Goal: Communication & Community: Answer question/provide support

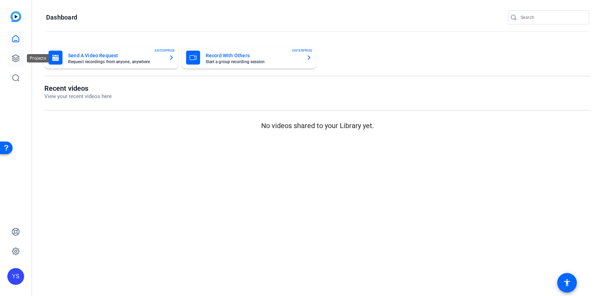
click at [15, 57] on icon at bounding box center [16, 58] width 8 height 8
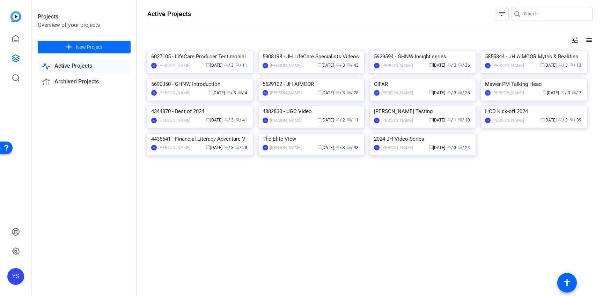
click at [87, 47] on span "New Project" at bounding box center [89, 47] width 26 height 7
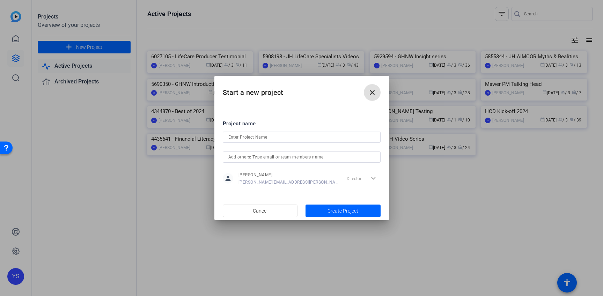
click at [266, 138] on input at bounding box center [301, 137] width 147 height 8
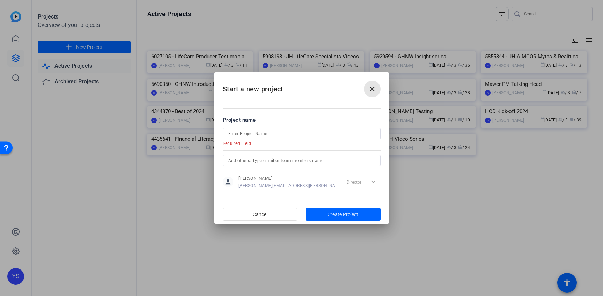
click at [367, 95] on span at bounding box center [372, 89] width 17 height 17
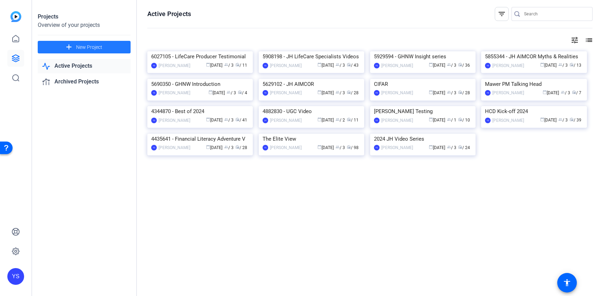
click at [99, 49] on span "New Project" at bounding box center [89, 47] width 26 height 7
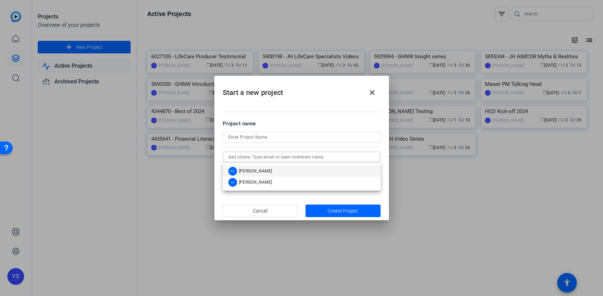
click at [247, 158] on input "text" at bounding box center [301, 157] width 147 height 8
click at [269, 172] on mat-option "DC Denis Chan" at bounding box center [302, 170] width 158 height 11
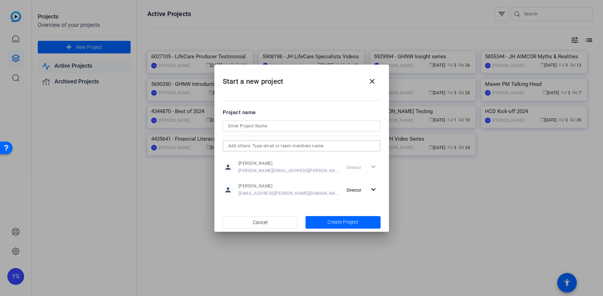
click at [260, 146] on input "text" at bounding box center [301, 146] width 147 height 8
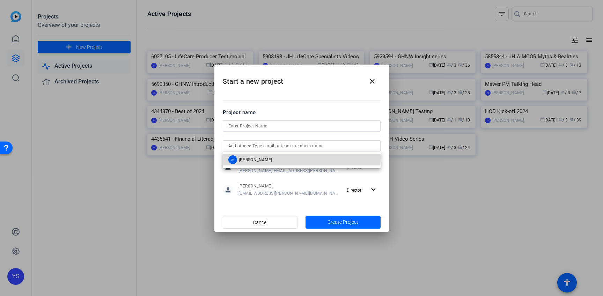
click at [258, 157] on span "Joshua Handy" at bounding box center [256, 160] width 34 height 6
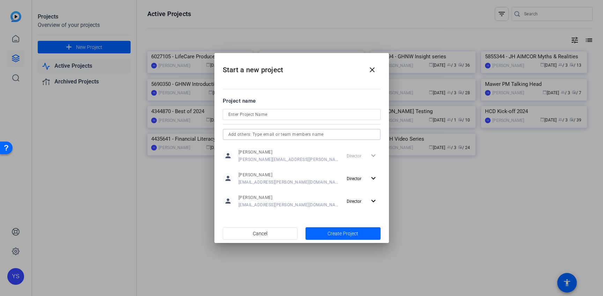
click at [239, 114] on input at bounding box center [301, 114] width 147 height 8
type input "Test"
click at [371, 68] on mat-icon "close" at bounding box center [372, 70] width 8 height 8
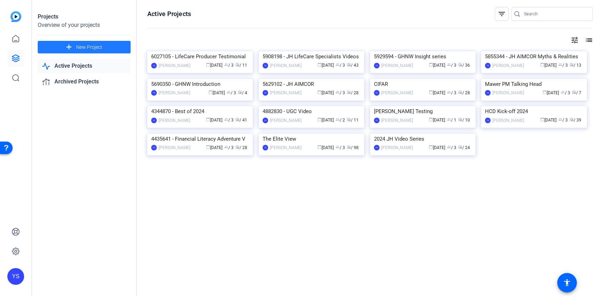
click at [116, 48] on span at bounding box center [84, 47] width 93 height 17
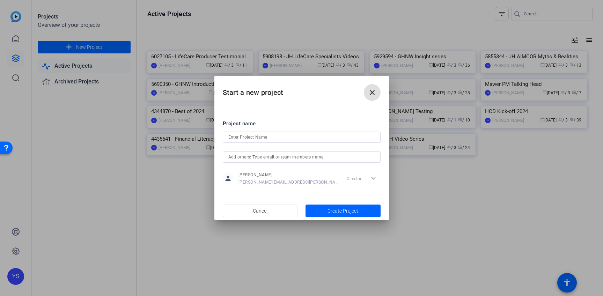
click at [260, 138] on input at bounding box center [301, 137] width 147 height 8
click at [242, 136] on input at bounding box center [301, 137] width 147 height 8
type input "Test"
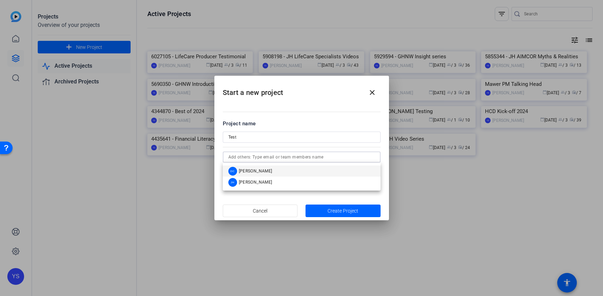
click at [253, 157] on input "text" at bounding box center [301, 157] width 147 height 8
click at [255, 167] on div "DC Denis Chan" at bounding box center [250, 171] width 44 height 9
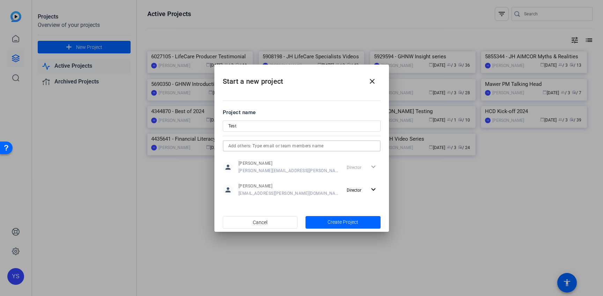
click at [256, 146] on input "text" at bounding box center [301, 146] width 147 height 8
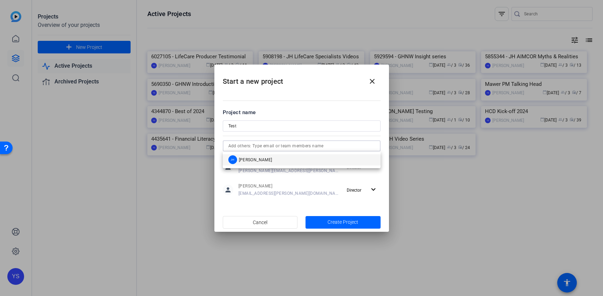
click at [257, 162] on span "[PERSON_NAME]" at bounding box center [256, 160] width 34 height 6
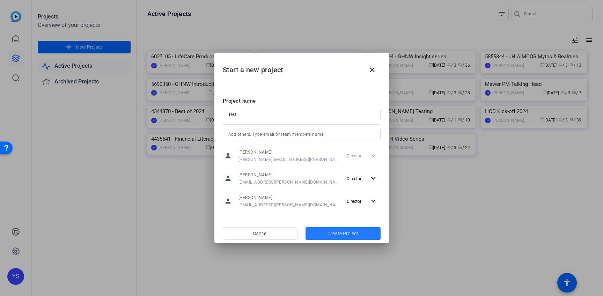
click at [337, 235] on span "Create Project" at bounding box center [342, 233] width 31 height 7
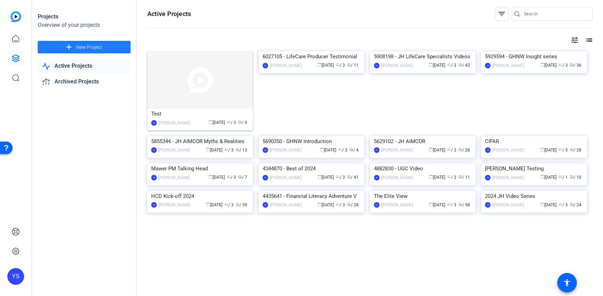
click at [181, 117] on div "Test" at bounding box center [200, 114] width 98 height 10
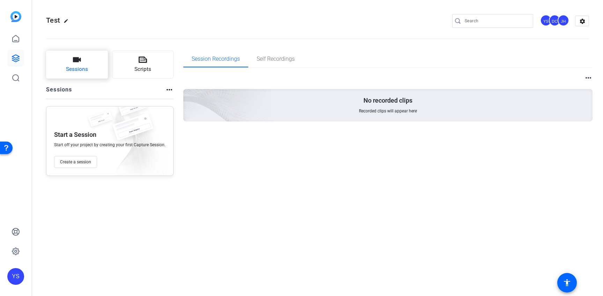
click at [74, 66] on span "Sessions" at bounding box center [77, 69] width 22 height 8
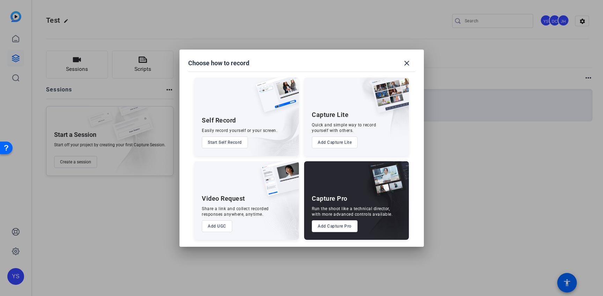
click at [337, 227] on button "Add Capture Pro" at bounding box center [335, 226] width 46 height 12
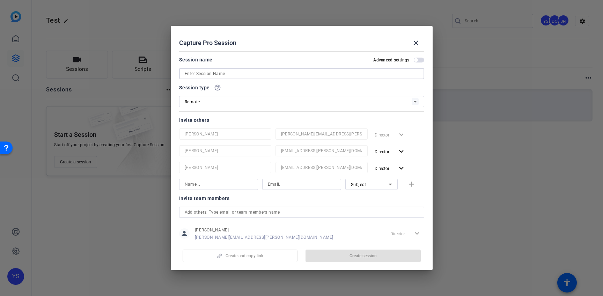
click at [218, 72] on input at bounding box center [302, 73] width 234 height 8
click at [193, 74] on input at bounding box center [302, 73] width 234 height 8
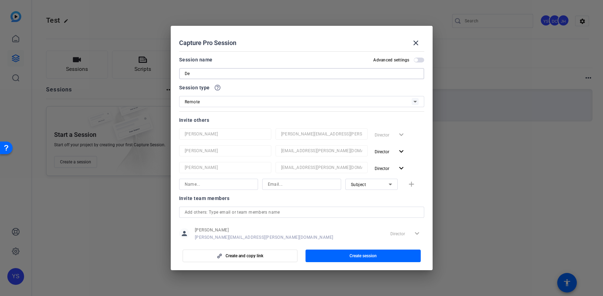
type input "D"
click at [212, 74] on input "####### - Frist Name Last" at bounding box center [302, 73] width 234 height 8
type input "####### - First Name Last"
click at [211, 186] on input at bounding box center [219, 184] width 68 height 8
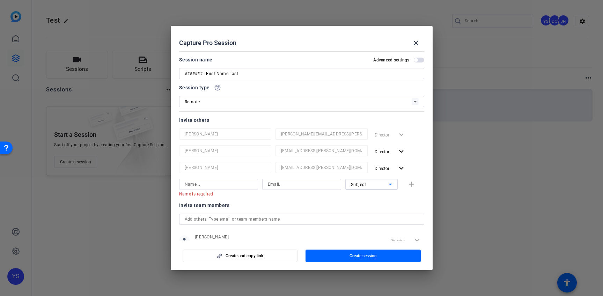
click at [377, 184] on div "Subject" at bounding box center [370, 184] width 38 height 9
click at [313, 201] on div at bounding box center [301, 148] width 603 height 296
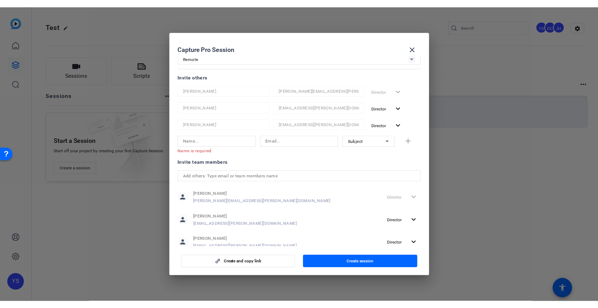
scroll to position [68, 0]
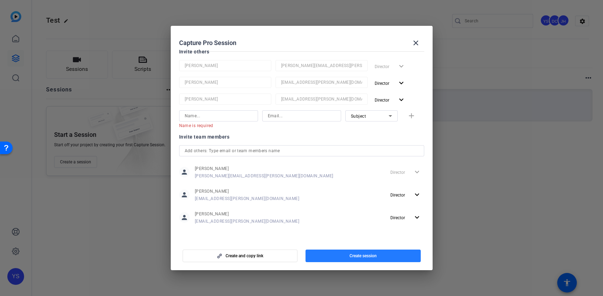
click at [356, 251] on span "button" at bounding box center [362, 255] width 115 height 17
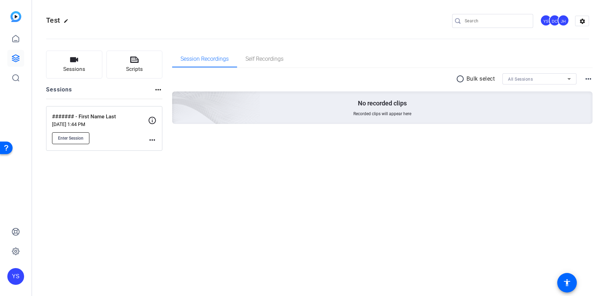
click at [64, 140] on span "Enter Session" at bounding box center [70, 138] width 25 height 6
click at [68, 139] on span "Enter Session" at bounding box center [70, 138] width 25 height 6
click at [16, 58] on icon at bounding box center [15, 58] width 7 height 7
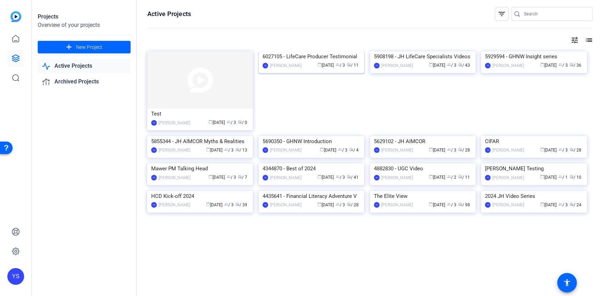
click at [316, 51] on img at bounding box center [311, 51] width 105 height 0
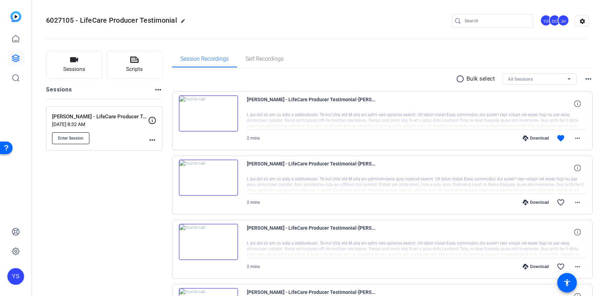
click at [73, 136] on span "Enter Session" at bounding box center [70, 138] width 25 height 6
click at [131, 65] on span "Scripts" at bounding box center [134, 69] width 17 height 8
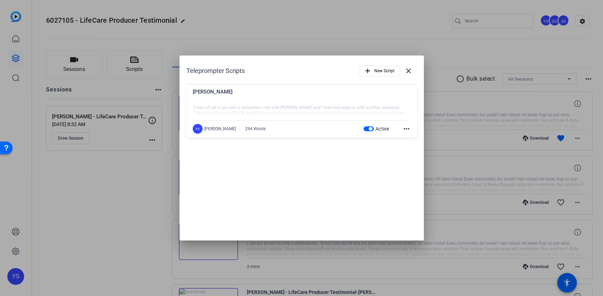
click at [343, 107] on div at bounding box center [302, 107] width 218 height 17
click at [373, 70] on span "button" at bounding box center [380, 70] width 40 height 17
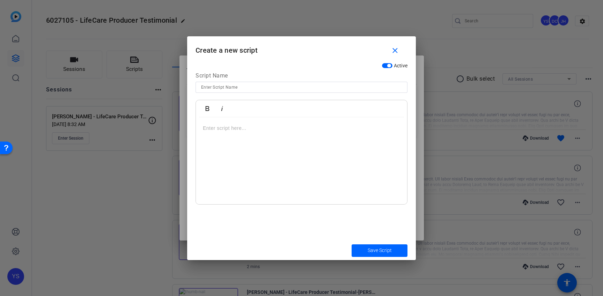
click at [208, 130] on p at bounding box center [301, 128] width 197 height 8
click at [396, 50] on mat-icon "close" at bounding box center [394, 50] width 9 height 9
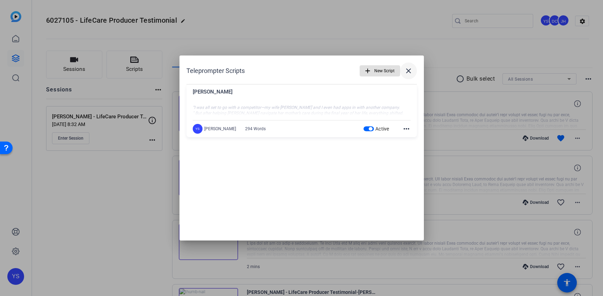
click at [409, 71] on mat-icon "close" at bounding box center [408, 71] width 8 height 8
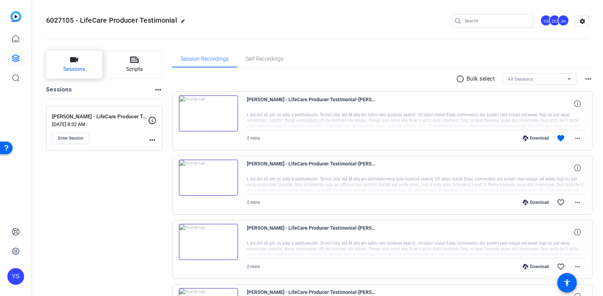
click at [88, 65] on button "Sessions" at bounding box center [74, 65] width 56 height 28
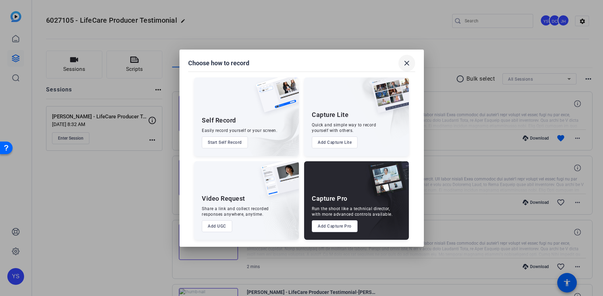
click at [401, 66] on span at bounding box center [406, 63] width 17 height 17
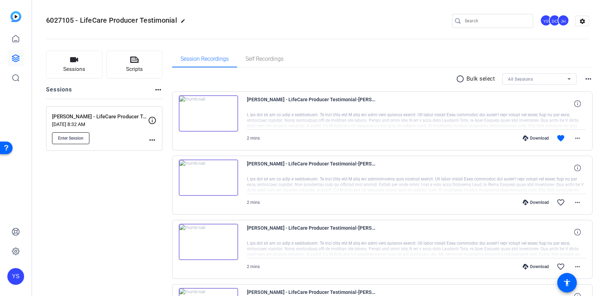
click at [75, 140] on span "Enter Session" at bounding box center [70, 138] width 25 height 6
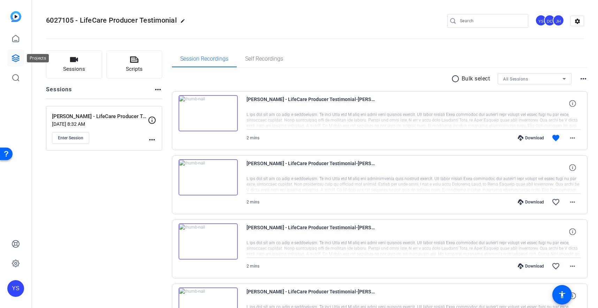
click at [18, 58] on icon at bounding box center [16, 58] width 8 height 8
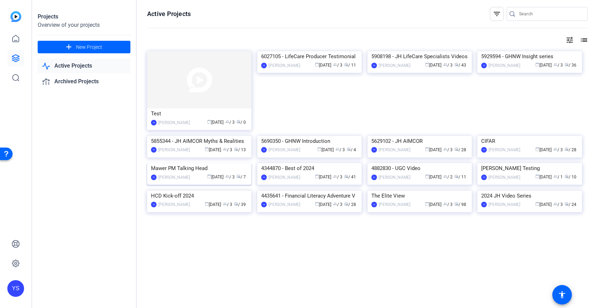
scroll to position [149, 0]
click at [198, 163] on img at bounding box center [199, 163] width 104 height 0
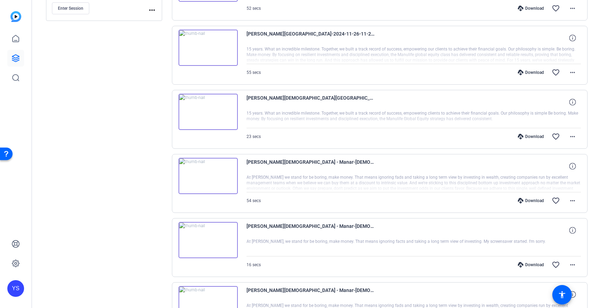
scroll to position [202, 0]
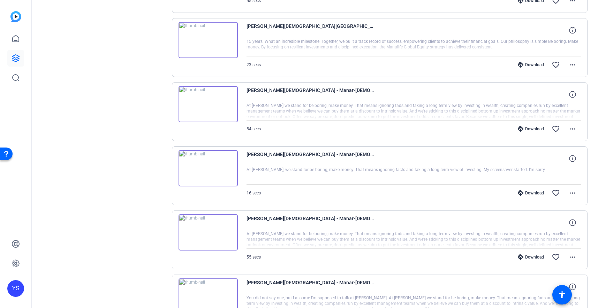
click at [208, 165] on img at bounding box center [208, 168] width 59 height 36
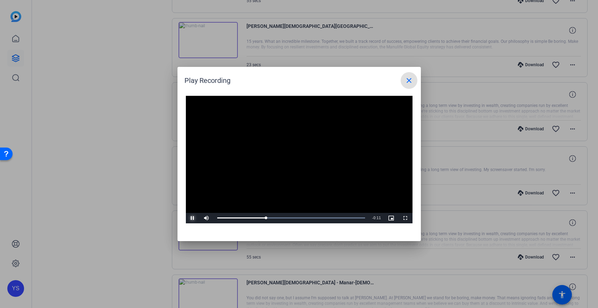
click at [194, 218] on span "Video Player" at bounding box center [193, 218] width 14 height 0
click at [410, 80] on mat-icon "close" at bounding box center [409, 80] width 8 height 8
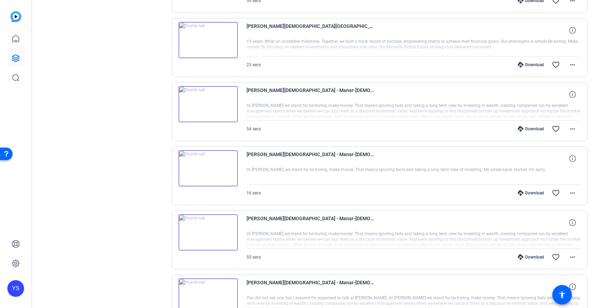
click at [213, 48] on img at bounding box center [208, 40] width 59 height 36
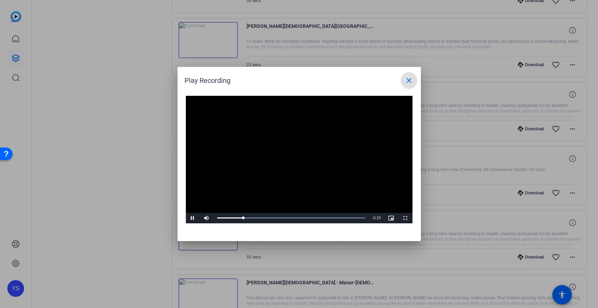
click at [408, 81] on mat-icon "close" at bounding box center [409, 80] width 8 height 8
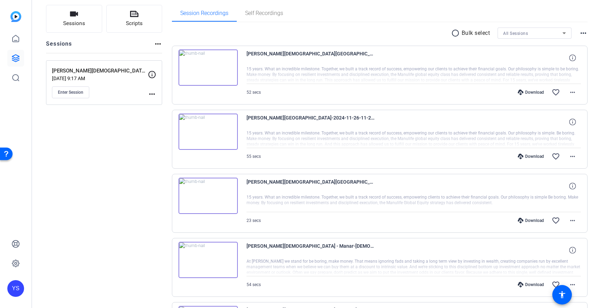
scroll to position [37, 0]
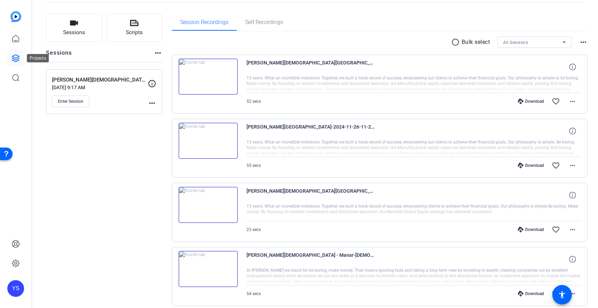
click at [15, 57] on icon at bounding box center [16, 58] width 8 height 8
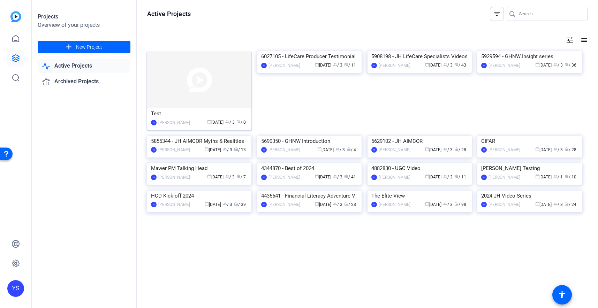
click at [200, 87] on img at bounding box center [199, 79] width 104 height 57
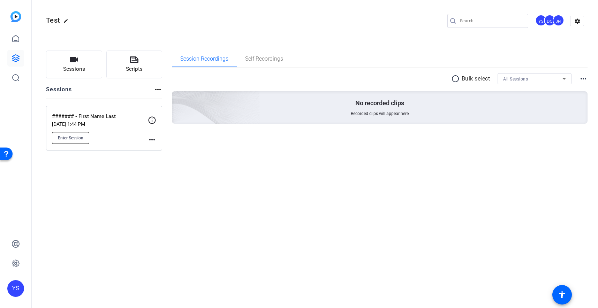
click at [74, 137] on span "Enter Session" at bounding box center [70, 138] width 25 height 6
click at [74, 136] on span "Enter Session" at bounding box center [70, 138] width 25 height 6
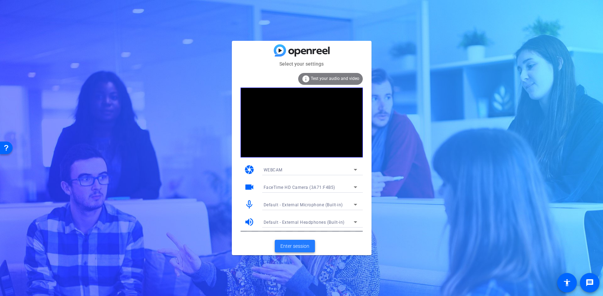
click at [289, 247] on span "Enter session" at bounding box center [294, 246] width 29 height 7
click at [303, 246] on span "Enter session" at bounding box center [294, 246] width 29 height 7
click at [292, 246] on span "Enter session" at bounding box center [294, 246] width 29 height 7
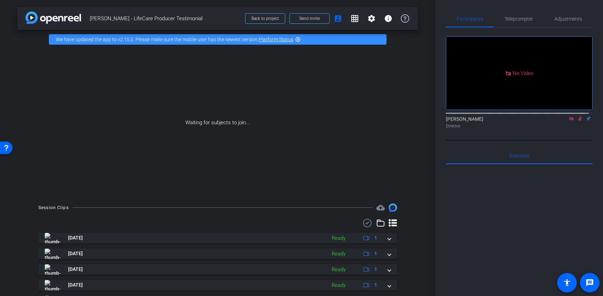
click at [568, 121] on icon at bounding box center [571, 118] width 6 height 5
click at [561, 120] on icon at bounding box center [562, 118] width 5 height 3
click at [578, 121] on icon at bounding box center [580, 119] width 4 height 5
click at [578, 121] on icon at bounding box center [579, 119] width 3 height 5
click at [585, 125] on div "Yathurshan Sivasothy Director" at bounding box center [519, 123] width 147 height 14
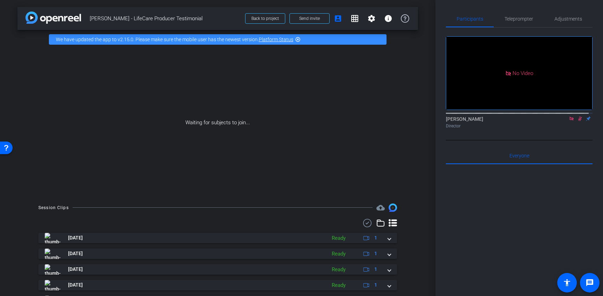
click at [585, 124] on div "Yathurshan Sivasothy Director" at bounding box center [519, 123] width 147 height 14
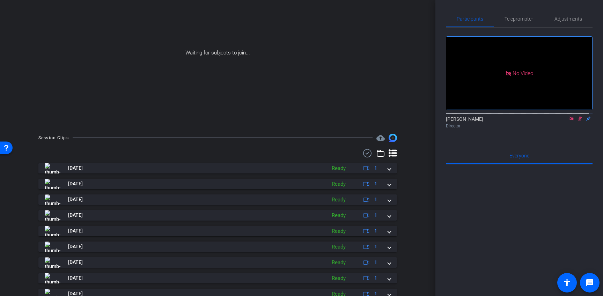
scroll to position [70, 0]
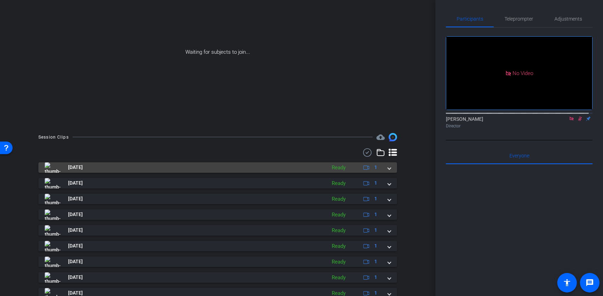
click at [388, 169] on span at bounding box center [389, 167] width 3 height 7
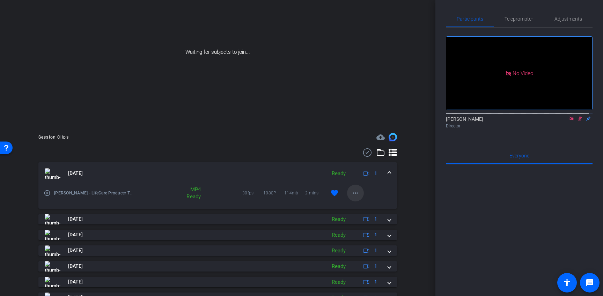
click at [354, 192] on mat-icon "more_horiz" at bounding box center [355, 193] width 8 height 8
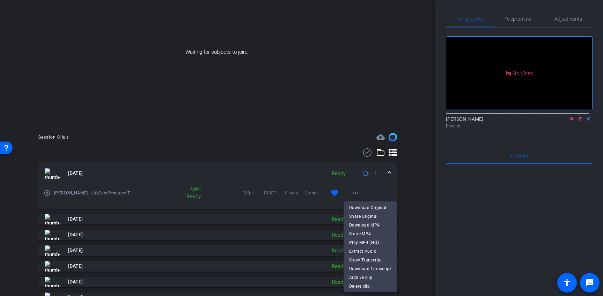
click at [351, 192] on div at bounding box center [301, 148] width 603 height 296
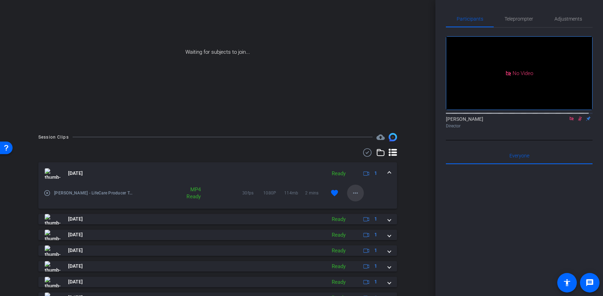
click at [351, 192] on mat-icon "more_horiz" at bounding box center [355, 193] width 8 height 8
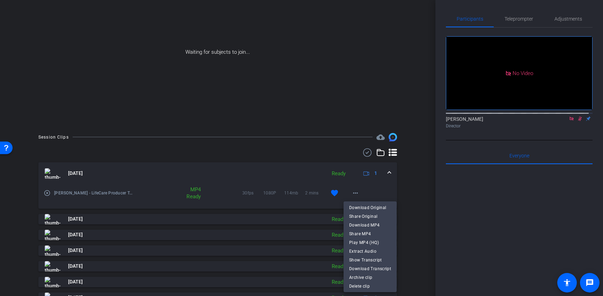
click at [407, 221] on div at bounding box center [301, 148] width 603 height 296
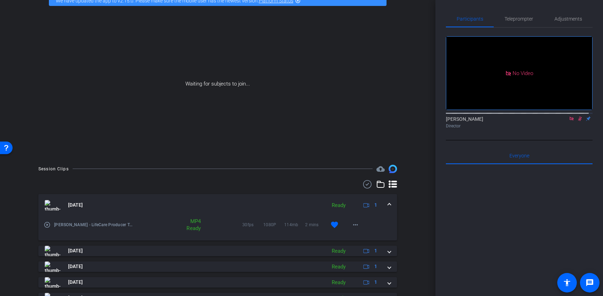
scroll to position [0, 0]
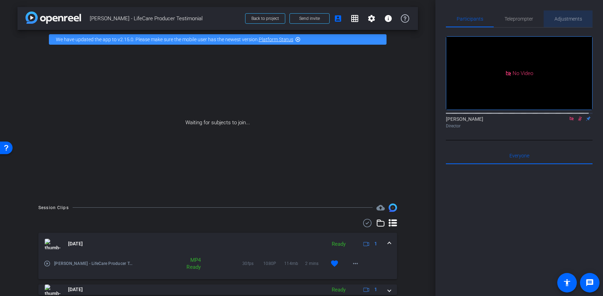
click at [571, 18] on span "Adjustments" at bounding box center [568, 18] width 28 height 5
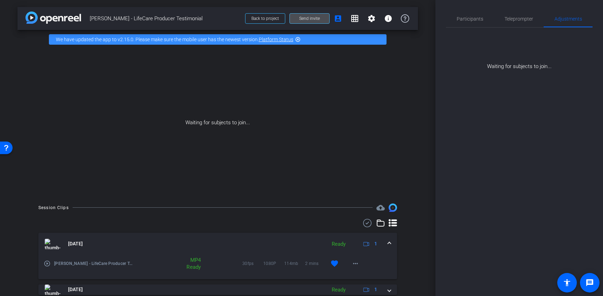
click at [305, 20] on span "Send invite" at bounding box center [309, 19] width 21 height 6
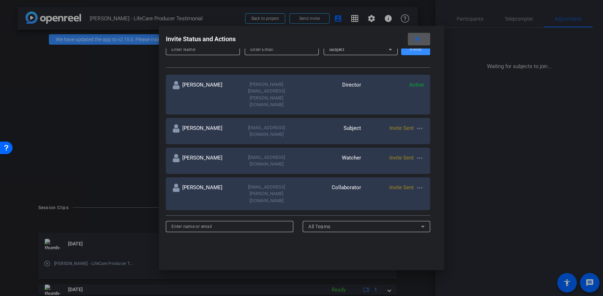
scroll to position [104, 0]
click at [419, 124] on mat-icon "more_horiz" at bounding box center [419, 128] width 8 height 8
click at [427, 136] on span "Update and Re-Send Invite" at bounding box center [445, 137] width 52 height 8
type input "Brad Fiene"
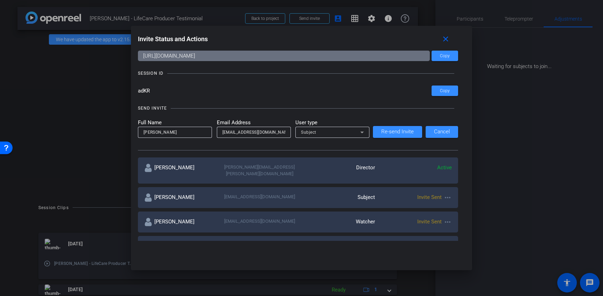
scroll to position [20, 0]
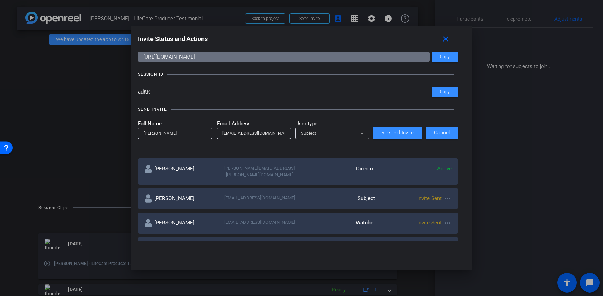
click at [222, 133] on input "bjfinsuranceservices@hotmail.com" at bounding box center [253, 133] width 63 height 8
type input "bjfinsuranceservices@hotmail.com"
click at [441, 133] on span "Cancel" at bounding box center [442, 132] width 16 height 5
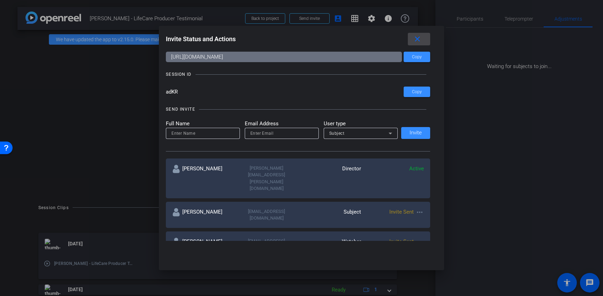
click at [419, 38] on mat-icon "close" at bounding box center [417, 39] width 9 height 9
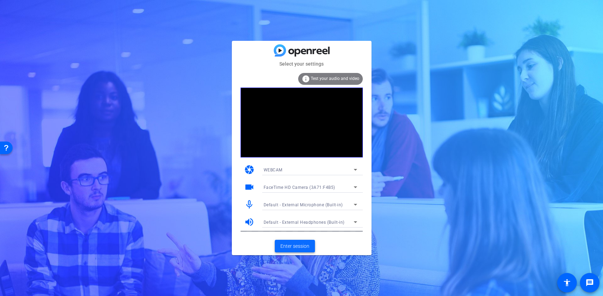
click at [291, 247] on span "Enter session" at bounding box center [294, 246] width 29 height 7
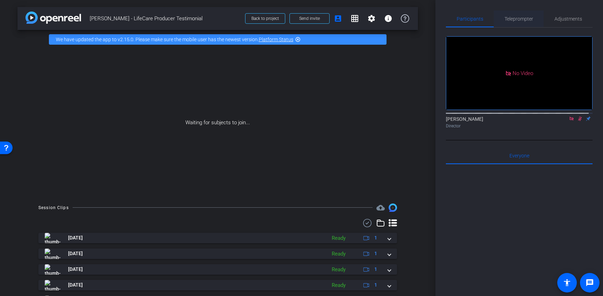
click at [515, 21] on span "Teleprompter" at bounding box center [518, 18] width 29 height 5
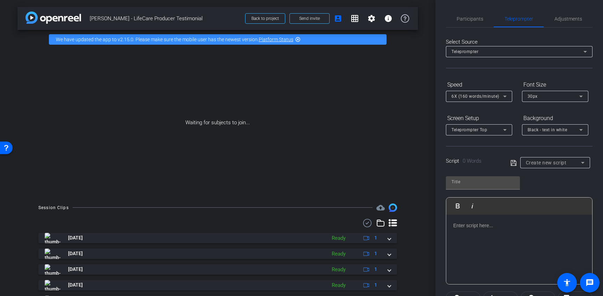
click at [493, 53] on div "Teleprompter" at bounding box center [517, 51] width 132 height 9
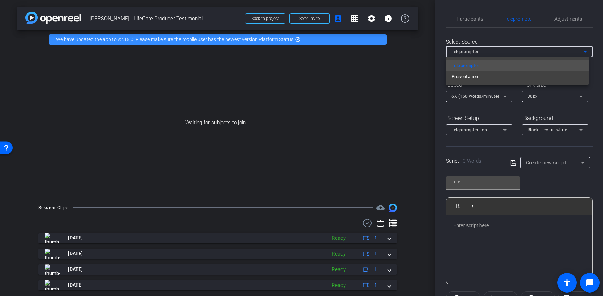
click at [499, 35] on div at bounding box center [301, 148] width 603 height 296
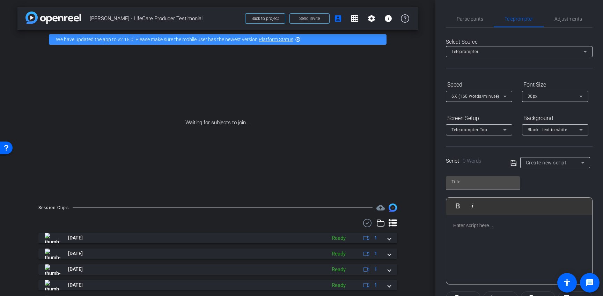
click at [496, 97] on span "6X (160 words/minute)" at bounding box center [475, 96] width 48 height 5
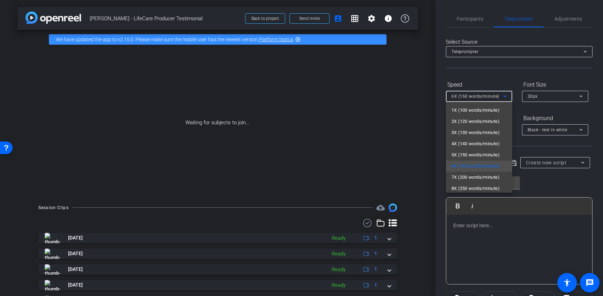
click at [491, 85] on div at bounding box center [301, 148] width 603 height 296
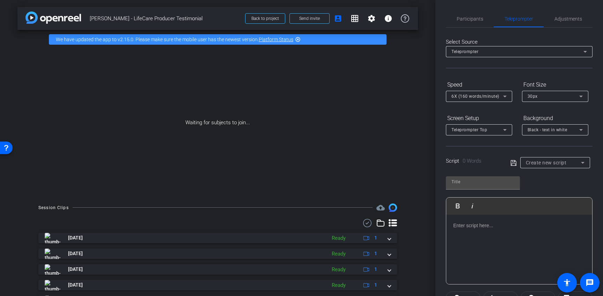
click at [582, 129] on icon at bounding box center [580, 130] width 8 height 8
click at [571, 113] on div at bounding box center [301, 148] width 603 height 296
click at [496, 130] on div "Teleprompter Top" at bounding box center [477, 129] width 52 height 9
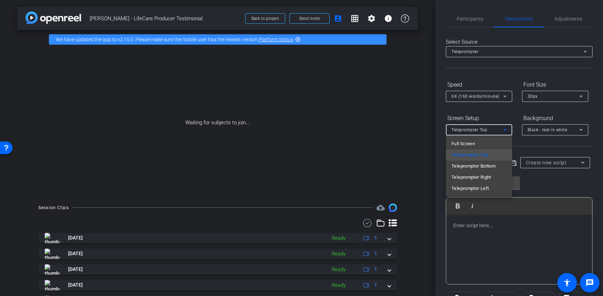
click at [498, 117] on div at bounding box center [301, 148] width 603 height 296
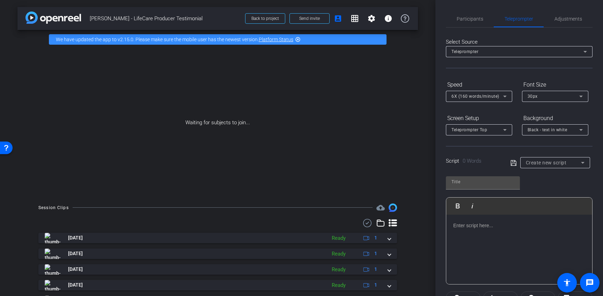
click at [578, 163] on icon at bounding box center [582, 162] width 8 height 8
click at [533, 189] on span "Brad" at bounding box center [541, 188] width 35 height 8
type input "Brad"
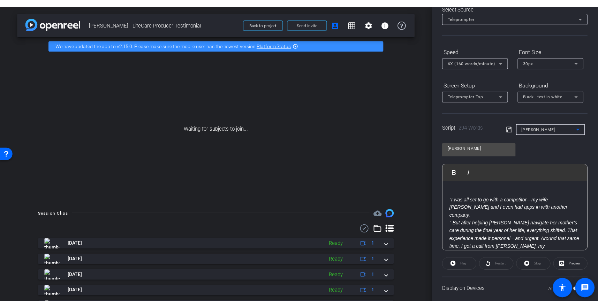
scroll to position [48, 0]
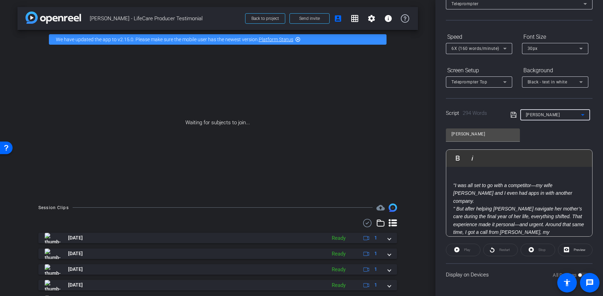
click at [503, 208] on em "" But after helping Kyle navigate her mother’s care during the final year of he…" at bounding box center [518, 236] width 131 height 60
click at [492, 208] on em "" But after helping Kyle navigate her mother’s care during the final year of he…" at bounding box center [518, 236] width 131 height 60
click at [578, 275] on div "All Devices" at bounding box center [570, 274] width 36 height 7
click at [581, 274] on openreel-root "menu arrow_forward_ios keyboard_return Close forward_to_inbox Send invite accou…" at bounding box center [301, 148] width 603 height 296
click at [578, 274] on div "All Devices" at bounding box center [570, 274] width 36 height 7
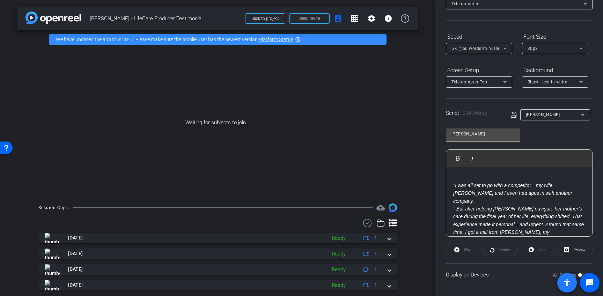
click at [576, 276] on span at bounding box center [567, 283] width 20 height 20
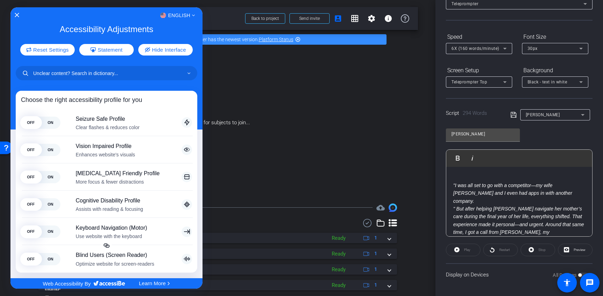
drag, startPoint x: 113, startPoint y: 17, endPoint x: 184, endPoint y: 35, distance: 73.0
click at [184, 35] on div "English Accessibility Adjustments Reset Settings Statement Hide Interface Choos…" at bounding box center [106, 142] width 192 height 271
click at [17, 13] on icon "Close Accessibility Interface" at bounding box center [16, 15] width 5 height 5
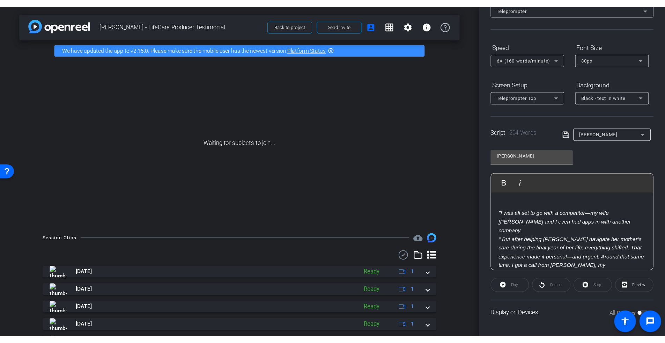
scroll to position [35, 0]
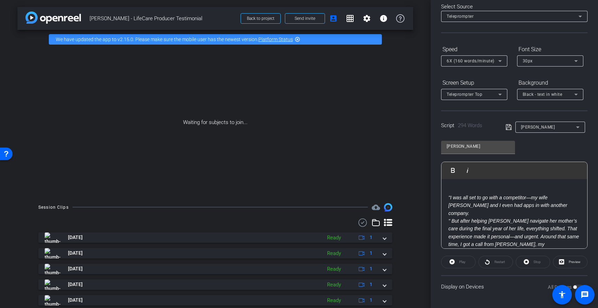
click at [575, 288] on div "All Devices" at bounding box center [566, 287] width 36 height 7
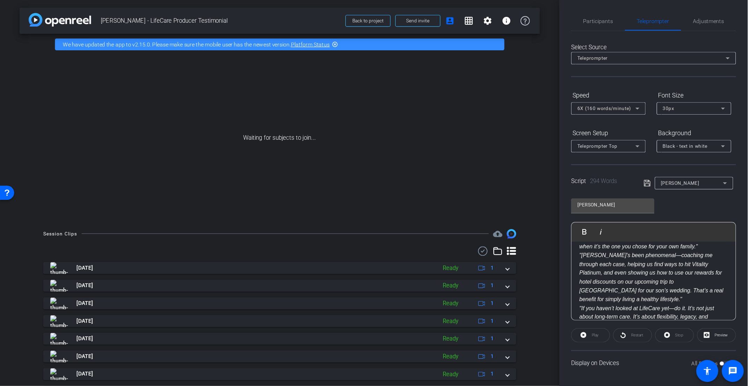
scroll to position [0, 0]
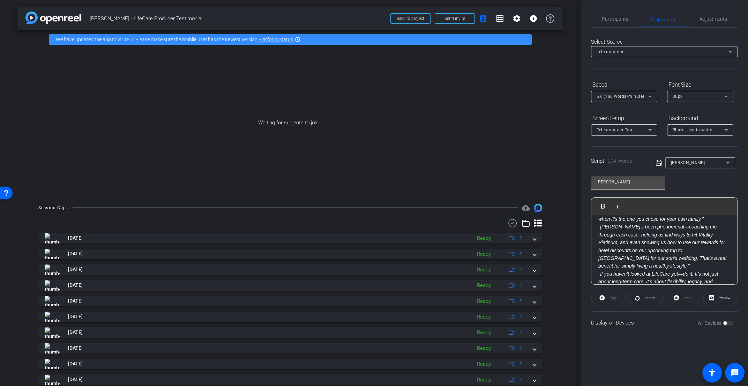
click at [602, 296] on div "All Devices" at bounding box center [716, 322] width 36 height 7
click at [602, 296] on div "Participants Teleprompter Adjustments Yathurshan Sivasothy Director Everyone 0 …" at bounding box center [665, 193] width 168 height 386
click at [602, 296] on div "Display on Devices All Devices" at bounding box center [664, 322] width 147 height 23
click at [602, 296] on div "Play" at bounding box center [608, 297] width 35 height 13
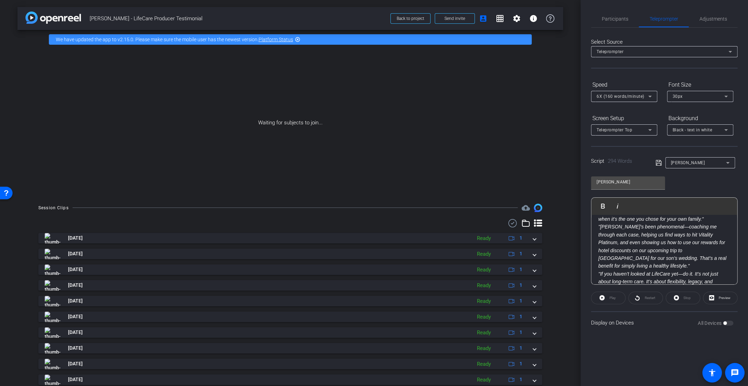
click at [602, 296] on div "Play" at bounding box center [608, 297] width 35 height 13
click at [602, 97] on span "6X (160 words/minute)" at bounding box center [621, 96] width 48 height 5
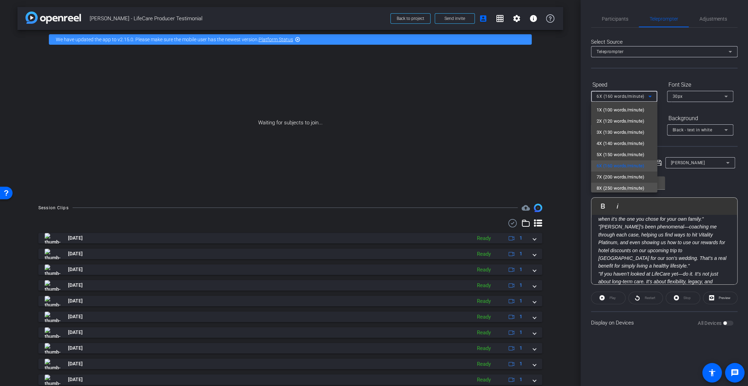
click at [602, 186] on span "8X (250 words/minute)" at bounding box center [621, 188] width 48 height 8
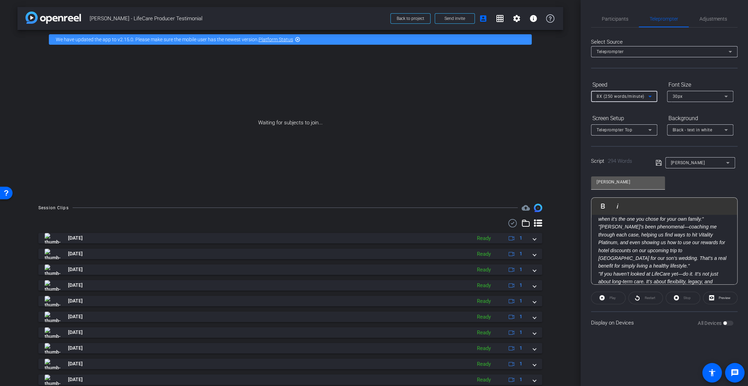
scroll to position [1, 0]
click at [602, 96] on icon at bounding box center [650, 96] width 8 height 8
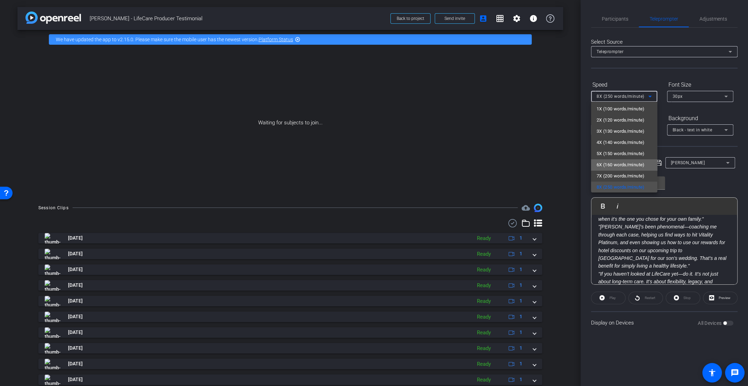
click at [602, 167] on span "6X (160 words/minute)" at bounding box center [621, 165] width 48 height 8
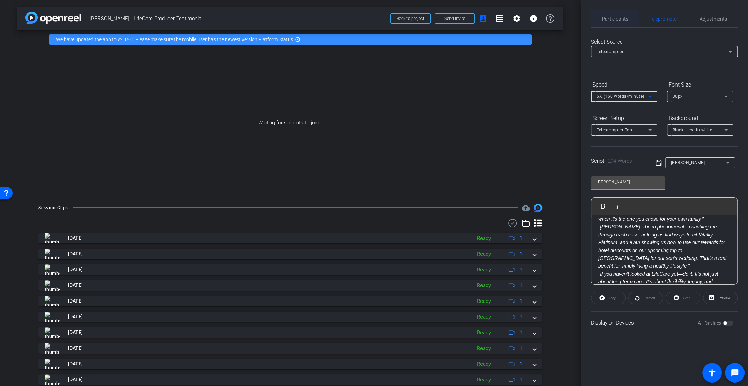
click at [602, 19] on span "Participants" at bounding box center [615, 18] width 27 height 5
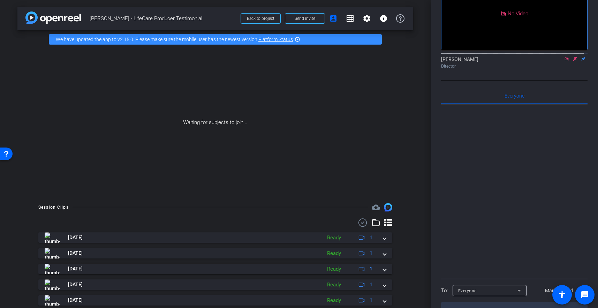
scroll to position [0, 0]
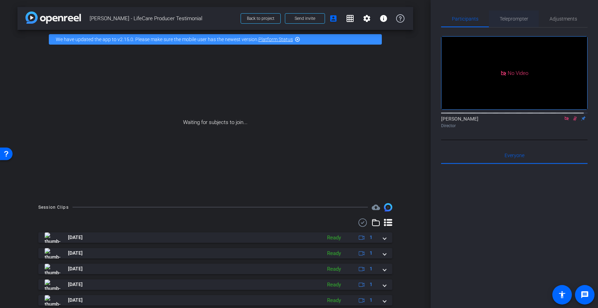
click at [513, 17] on span "Teleprompter" at bounding box center [514, 18] width 29 height 5
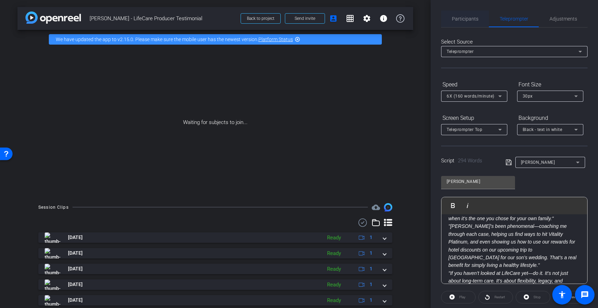
click at [470, 18] on span "Participants" at bounding box center [465, 18] width 27 height 5
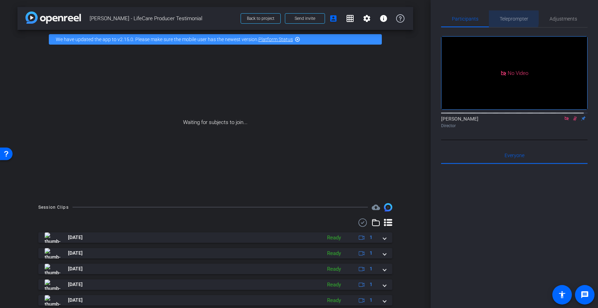
click at [510, 18] on span "Teleprompter" at bounding box center [514, 18] width 29 height 5
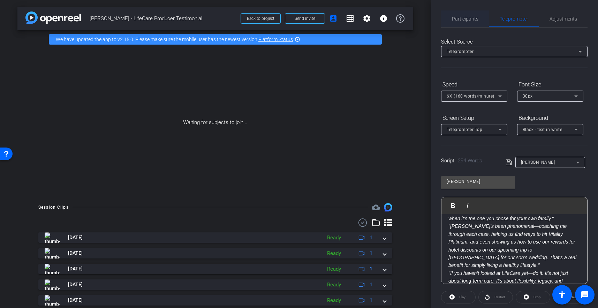
click at [470, 19] on span "Participants" at bounding box center [465, 18] width 27 height 5
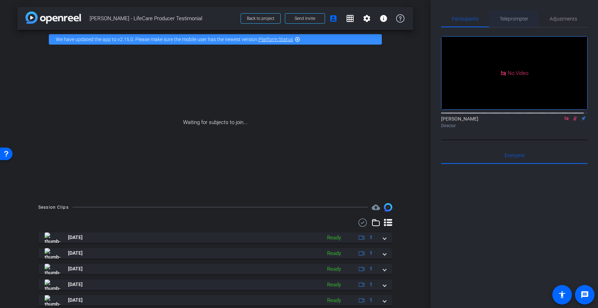
click at [505, 22] on span "Teleprompter" at bounding box center [514, 18] width 29 height 17
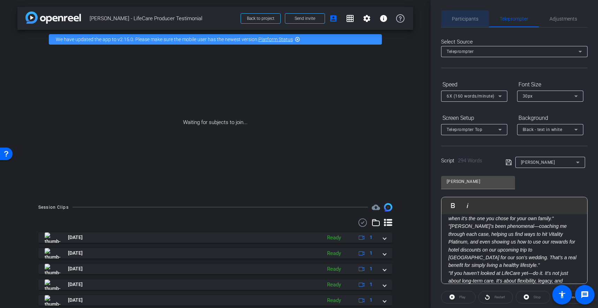
click at [467, 18] on span "Participants" at bounding box center [465, 18] width 27 height 5
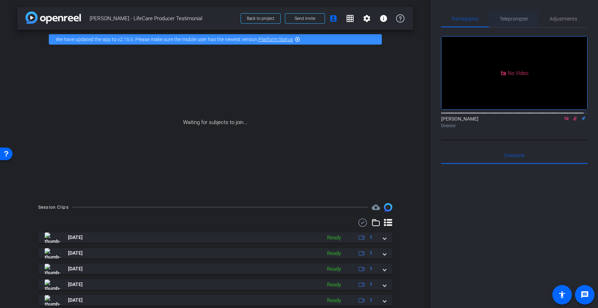
click at [505, 18] on span "Teleprompter" at bounding box center [514, 18] width 29 height 5
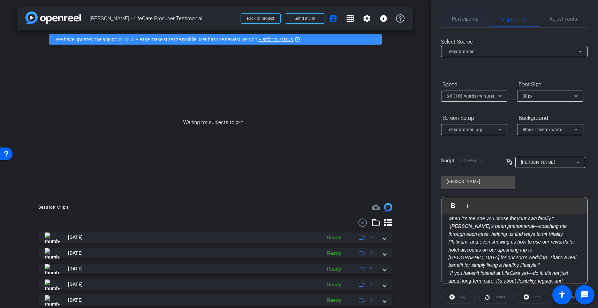
click at [464, 19] on span "Participants" at bounding box center [465, 18] width 27 height 5
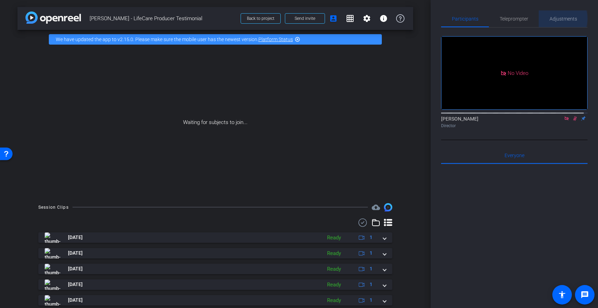
click at [554, 18] on span "Adjustments" at bounding box center [564, 18] width 28 height 5
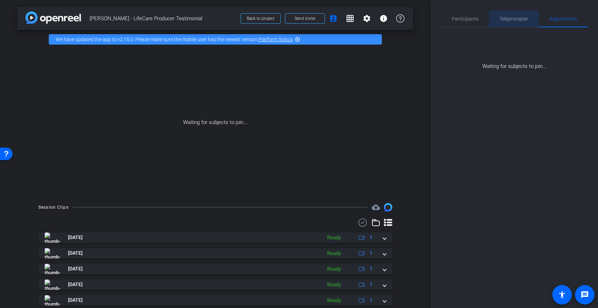
click at [509, 18] on span "Teleprompter" at bounding box center [514, 18] width 29 height 5
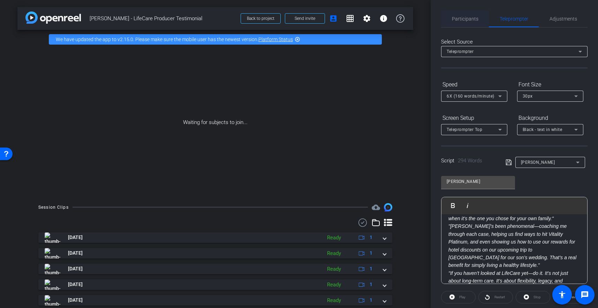
click at [471, 19] on span "Participants" at bounding box center [465, 18] width 27 height 5
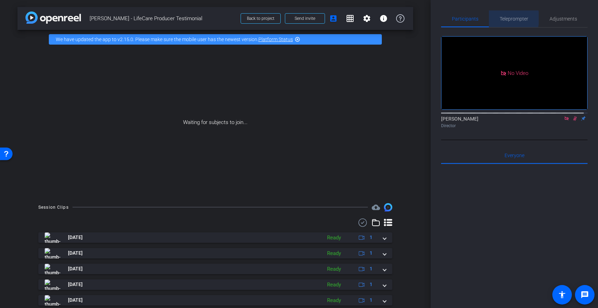
click at [509, 18] on span "Teleprompter" at bounding box center [514, 18] width 29 height 5
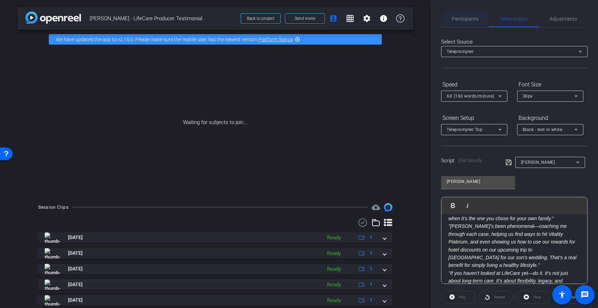
click at [479, 18] on div "Participants" at bounding box center [465, 18] width 48 height 17
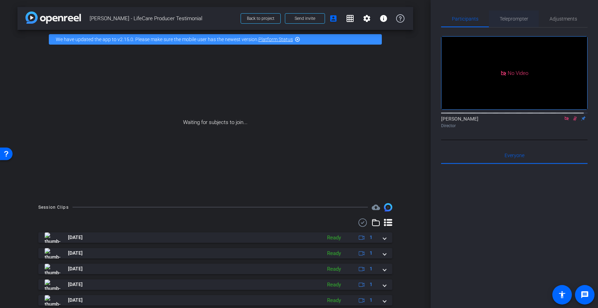
click at [507, 18] on span "Teleprompter" at bounding box center [514, 18] width 29 height 5
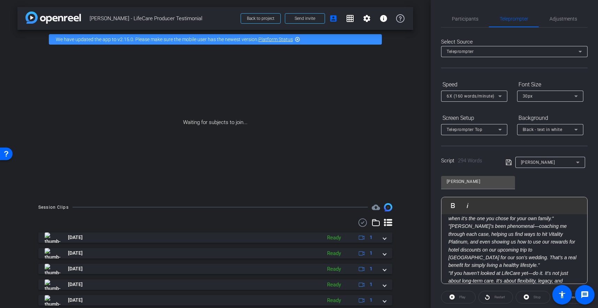
click at [558, 162] on div "Brad" at bounding box center [548, 162] width 55 height 9
click at [537, 175] on span "Create new script" at bounding box center [538, 176] width 37 height 8
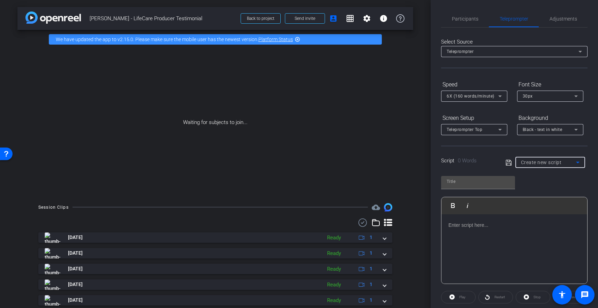
click at [545, 162] on span "Create new script" at bounding box center [541, 163] width 41 height 6
click at [528, 187] on span "Brad" at bounding box center [537, 188] width 35 height 8
type input "Brad"
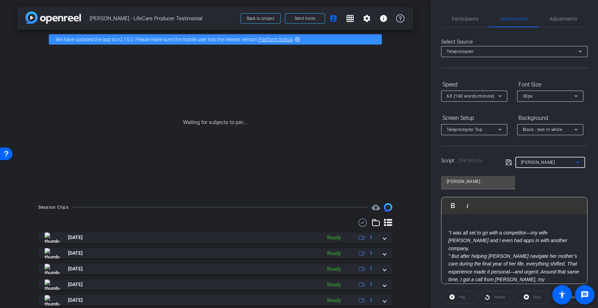
scroll to position [35, 0]
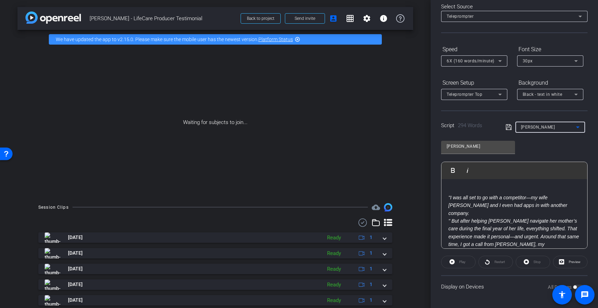
click at [455, 261] on div "Play" at bounding box center [458, 262] width 35 height 13
click at [451, 262] on div "Play" at bounding box center [458, 262] width 35 height 13
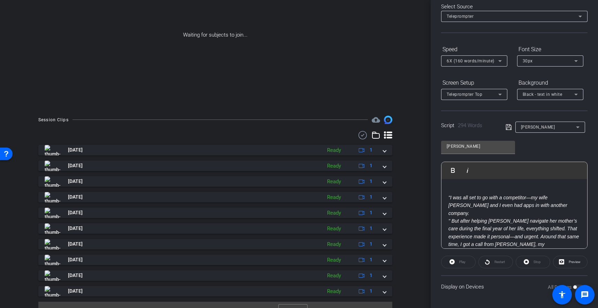
click at [412, 209] on div "arrow_back Brad Fiene - LifeCare Producer Testimonial Back to project Send invi…" at bounding box center [215, 66] width 431 height 308
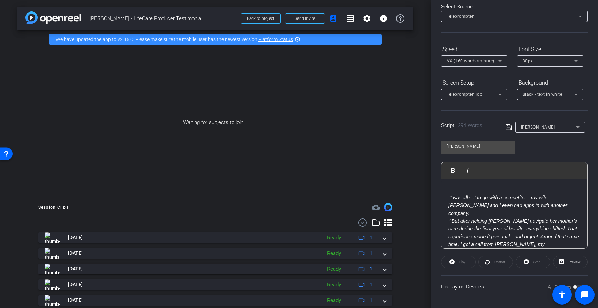
scroll to position [0, 0]
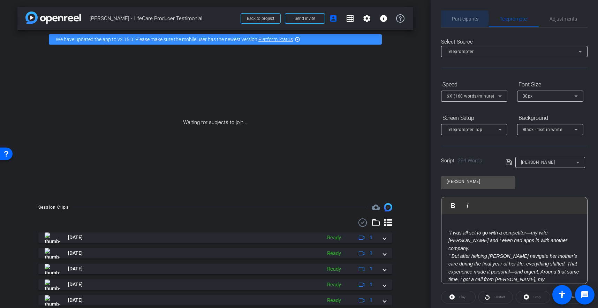
click at [464, 18] on span "Participants" at bounding box center [465, 18] width 27 height 5
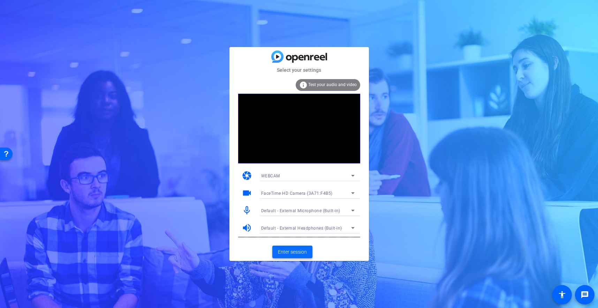
click at [292, 250] on span "Enter session" at bounding box center [292, 252] width 29 height 7
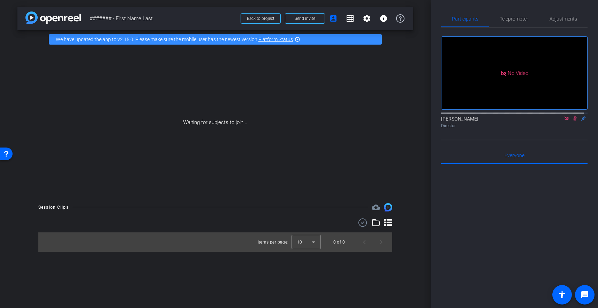
click at [273, 92] on div "Waiting for subjects to join..." at bounding box center [215, 123] width 396 height 148
click at [302, 19] on span "Send invite" at bounding box center [305, 19] width 21 height 6
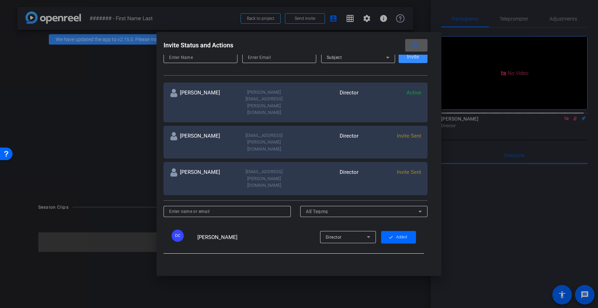
scroll to position [98, 0]
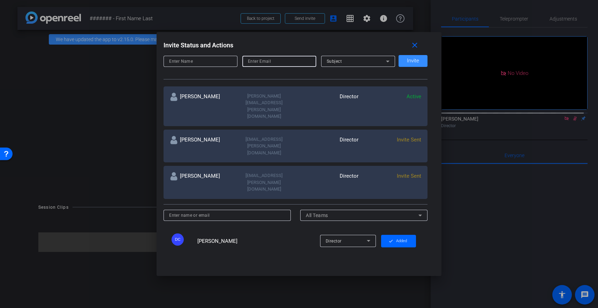
click at [252, 61] on input "email" at bounding box center [279, 61] width 63 height 8
click at [418, 43] on mat-icon "close" at bounding box center [415, 45] width 9 height 9
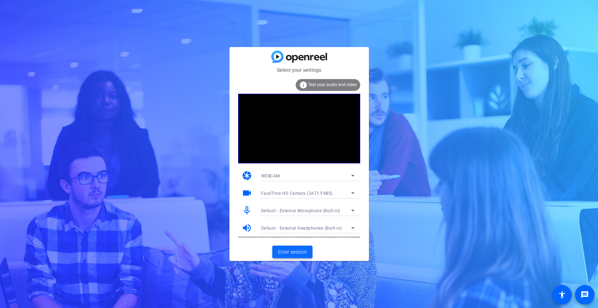
click at [291, 249] on span "Enter session" at bounding box center [292, 252] width 29 height 7
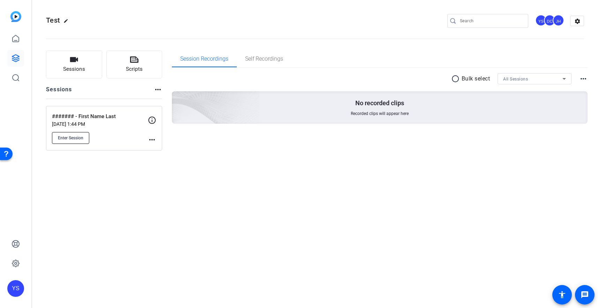
click at [67, 136] on span "Enter Session" at bounding box center [70, 138] width 25 height 6
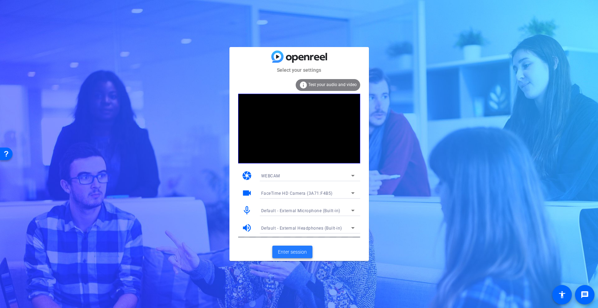
click at [292, 254] on span "Enter session" at bounding box center [292, 252] width 29 height 7
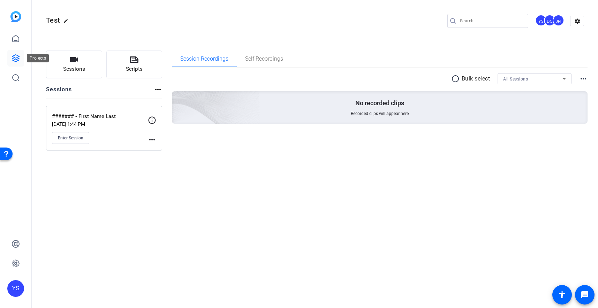
click at [16, 56] on icon at bounding box center [16, 58] width 8 height 8
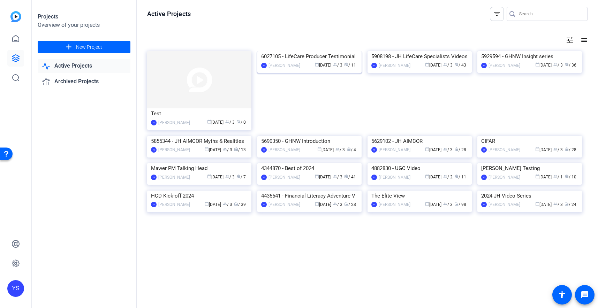
click at [325, 51] on img at bounding box center [310, 51] width 104 height 0
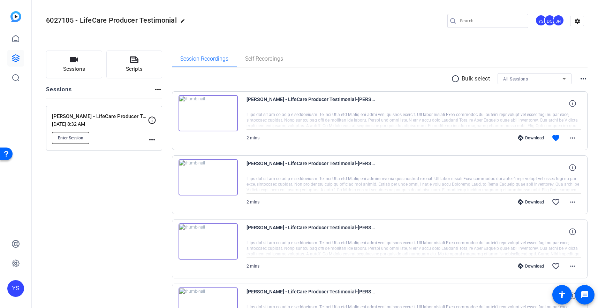
click at [76, 135] on span "Enter Session" at bounding box center [70, 138] width 25 height 6
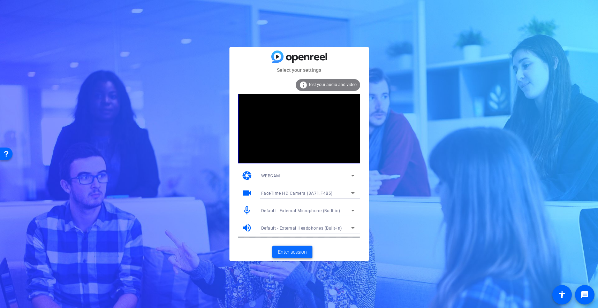
click at [295, 254] on span "Enter session" at bounding box center [292, 252] width 29 height 7
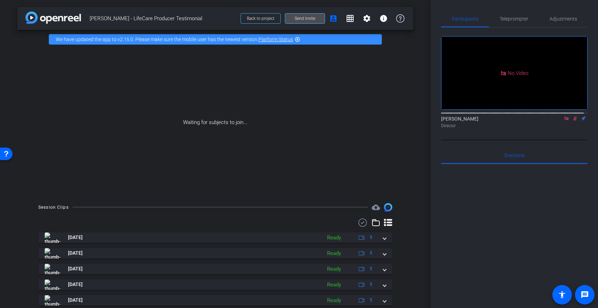
click at [305, 18] on span "Send invite" at bounding box center [305, 19] width 21 height 6
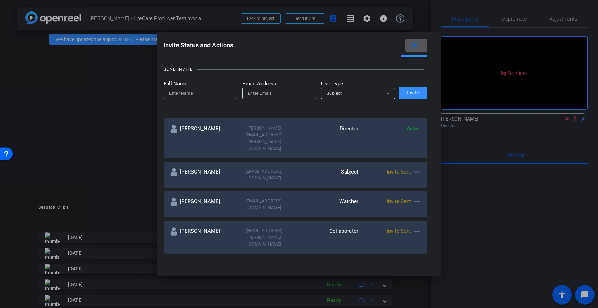
scroll to position [62, 0]
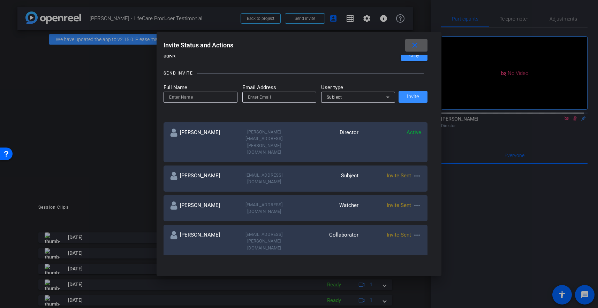
click at [411, 41] on span at bounding box center [417, 45] width 22 height 17
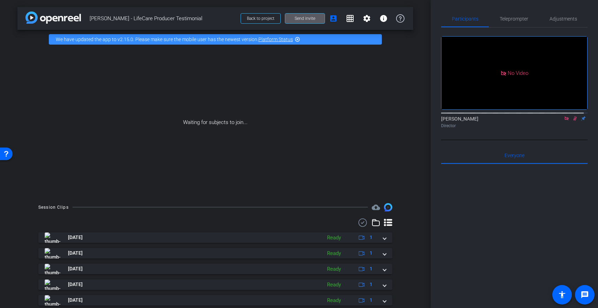
click at [295, 17] on span "Send invite" at bounding box center [305, 19] width 21 height 6
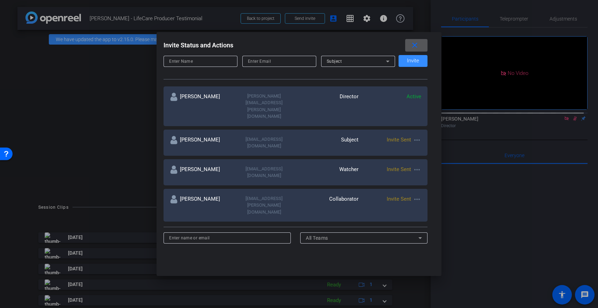
scroll to position [104, 0]
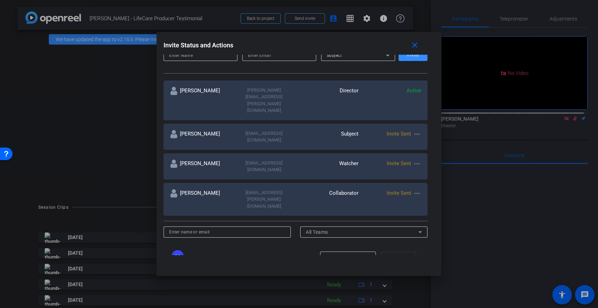
click at [416, 130] on mat-icon "more_horiz" at bounding box center [417, 134] width 8 height 8
click at [428, 143] on span "Update and Re-Send Invite" at bounding box center [443, 143] width 52 height 8
type input "[PERSON_NAME]"
type input "[EMAIL_ADDRESS][DOMAIN_NAME]"
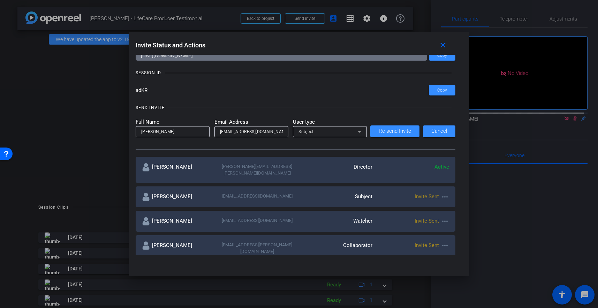
scroll to position [26, 0]
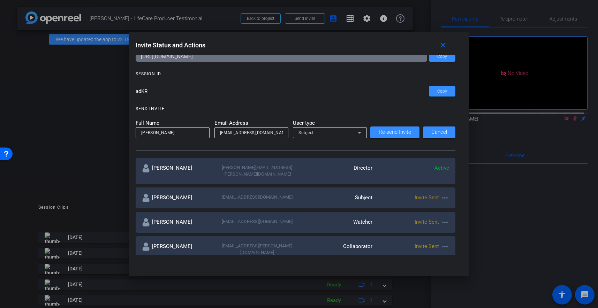
click at [170, 135] on input "[PERSON_NAME]" at bounding box center [172, 133] width 63 height 8
type input "[PERSON_NAME]"
click at [443, 45] on mat-icon "close" at bounding box center [443, 45] width 9 height 9
